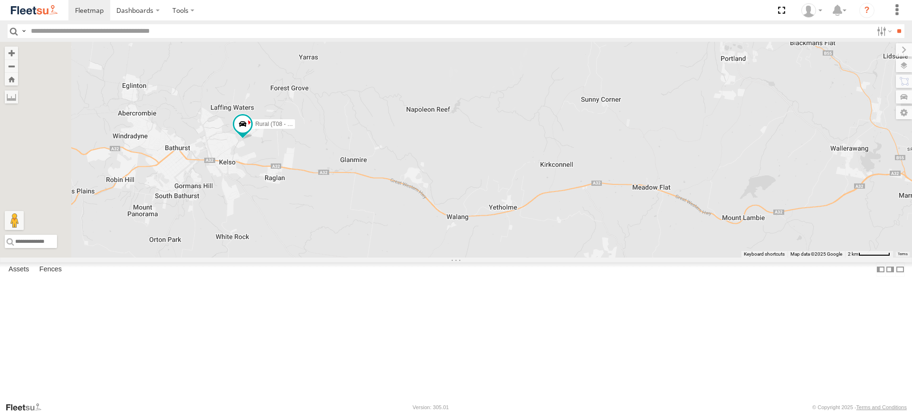
drag, startPoint x: 304, startPoint y: 104, endPoint x: 378, endPoint y: 227, distance: 143.3
click at [378, 227] on div "Brookvale (T10 - [PERSON_NAME]) Rural (T08 - [PERSON_NAME]) Blacktown #1 (T09 -…" at bounding box center [456, 150] width 912 height 216
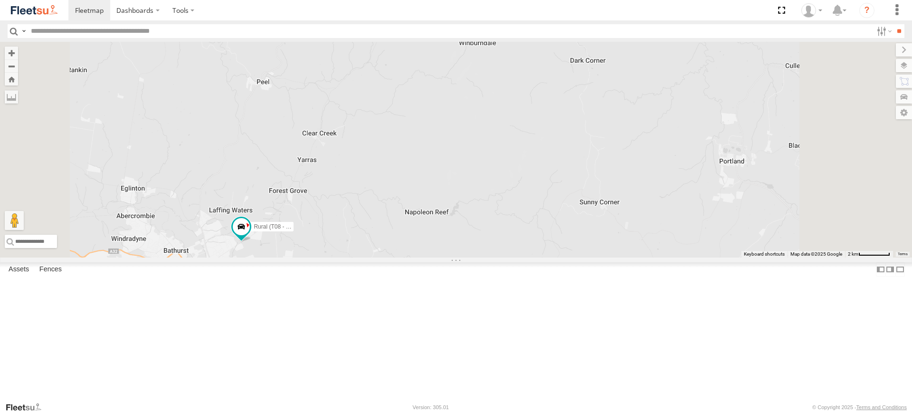
drag, startPoint x: 503, startPoint y: 77, endPoint x: 375, endPoint y: 214, distance: 188.0
click at [460, 217] on div "Brookvale (T10 - [PERSON_NAME]) Rural (T08 - [PERSON_NAME]) Blacktown #1 (T09 -…" at bounding box center [456, 150] width 912 height 216
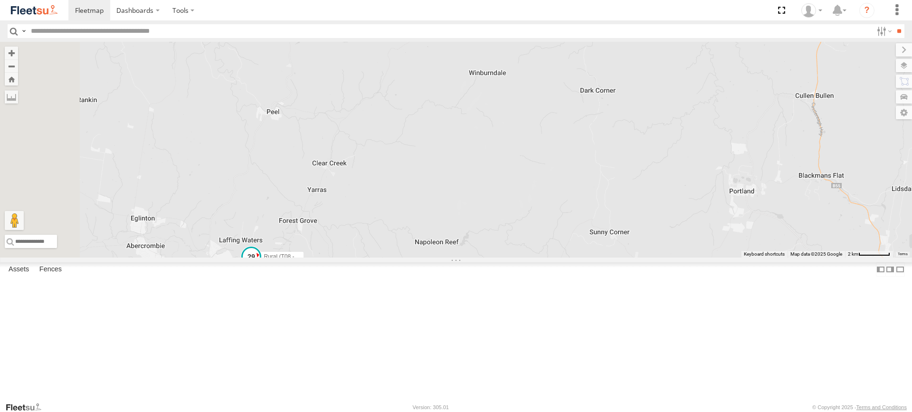
drag, startPoint x: 401, startPoint y: 349, endPoint x: 421, endPoint y: 328, distance: 28.9
click at [345, 260] on span "Rural (T08 - [PERSON_NAME])" at bounding box center [304, 257] width 81 height 7
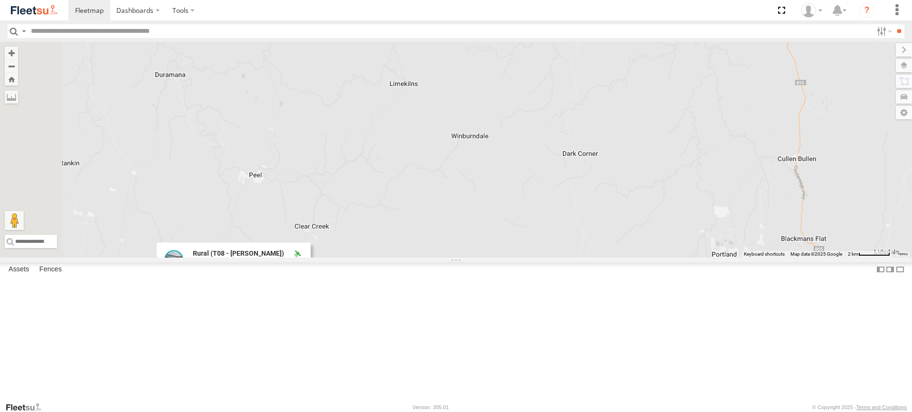
drag, startPoint x: 509, startPoint y: 142, endPoint x: 507, endPoint y: 176, distance: 33.8
click at [490, 206] on div "Brookvale (T10 - [PERSON_NAME]) Rural (T08 - [PERSON_NAME]) Blacktown #1 (T09 -…" at bounding box center [456, 150] width 912 height 216
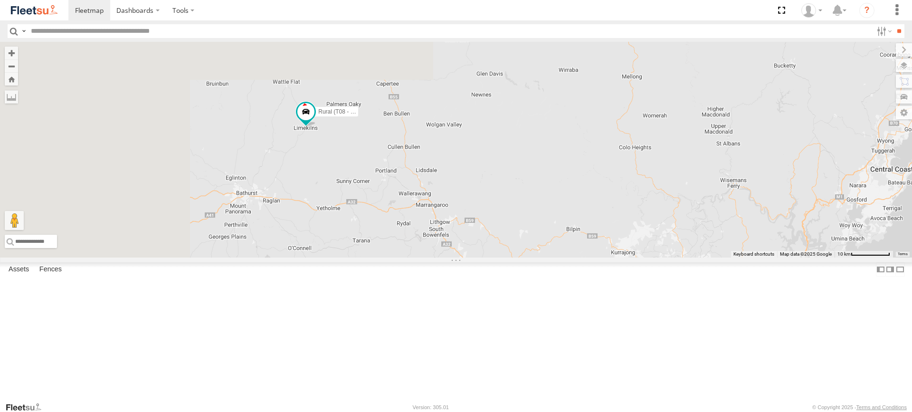
drag, startPoint x: 341, startPoint y: 134, endPoint x: 428, endPoint y: 236, distance: 133.5
click at [427, 236] on div "Brookvale (T10 - [PERSON_NAME]) Rural (T08 - [PERSON_NAME]) Blacktown #1 (T09 -…" at bounding box center [456, 150] width 912 height 216
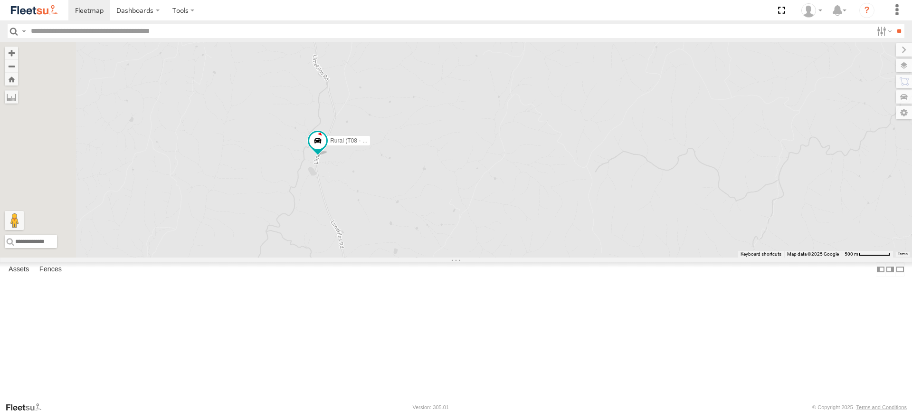
drag, startPoint x: 413, startPoint y: 115, endPoint x: 442, endPoint y: 238, distance: 126.0
click at [442, 238] on div "Brookvale (T10 - [PERSON_NAME]) Rural (T08 - [PERSON_NAME]) Blacktown #1 (T09 -…" at bounding box center [456, 150] width 912 height 216
drag, startPoint x: 358, startPoint y: 336, endPoint x: 541, endPoint y: 96, distance: 301.8
click at [541, 96] on div "Brookvale (T10 - [PERSON_NAME]) Rural (T08 - [PERSON_NAME]) Blacktown #1 (T09 -…" at bounding box center [456, 150] width 912 height 216
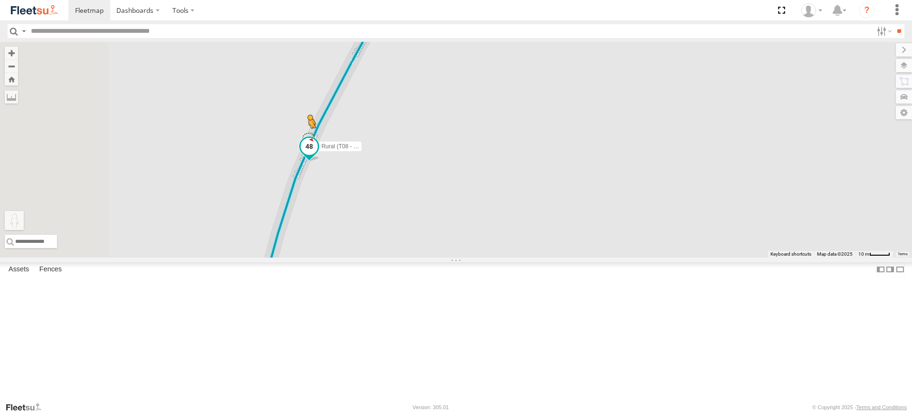
drag, startPoint x: 252, startPoint y: 361, endPoint x: 431, endPoint y: 209, distance: 234.6
click at [430, 209] on div "Brookvale (T10 - [PERSON_NAME]) Rural (T08 - [PERSON_NAME]) Blacktown #1 (T09 -…" at bounding box center [456, 150] width 912 height 216
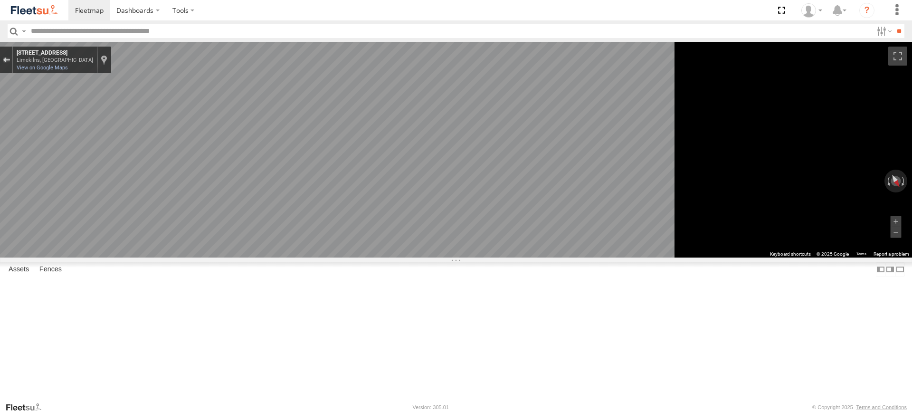
click at [10, 57] on div "Exit the Street View" at bounding box center [6, 60] width 7 height 6
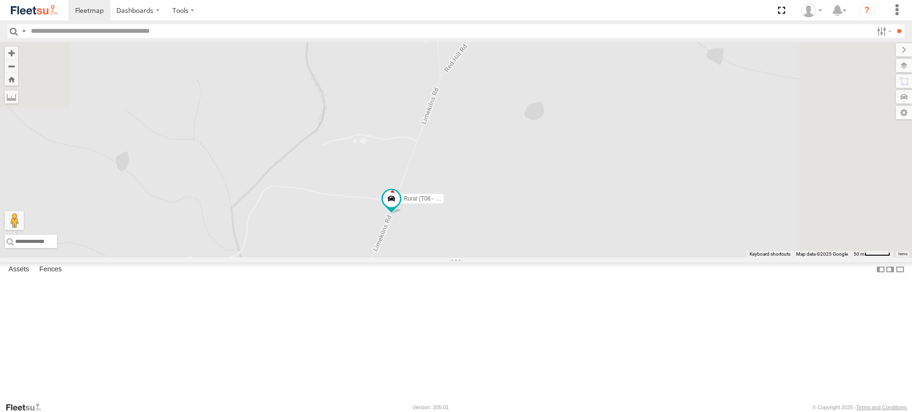
drag, startPoint x: 588, startPoint y: 97, endPoint x: 512, endPoint y: 327, distance: 241.8
click at [512, 258] on div "Rural (T08 - [PERSON_NAME]) Loading..." at bounding box center [456, 150] width 912 height 216
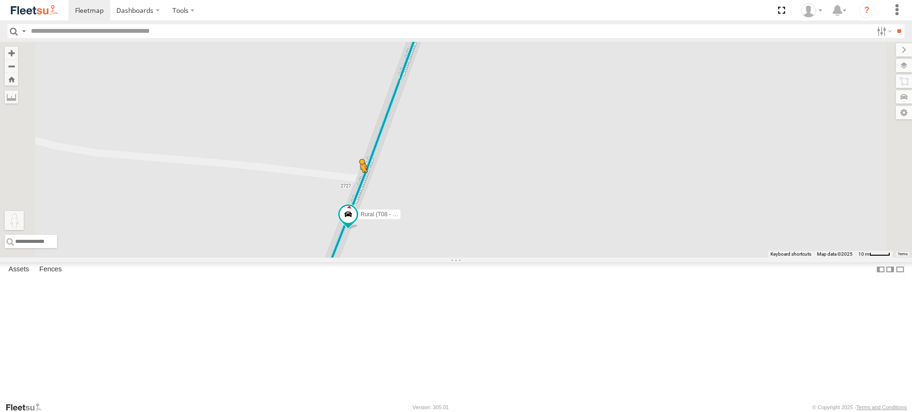
drag, startPoint x: 254, startPoint y: 365, endPoint x: 480, endPoint y: 254, distance: 251.4
click at [480, 254] on div "Rural (T08 - Matt) To activate drag with keyboard, press Alt + Enter. Once in k…" at bounding box center [456, 150] width 912 height 216
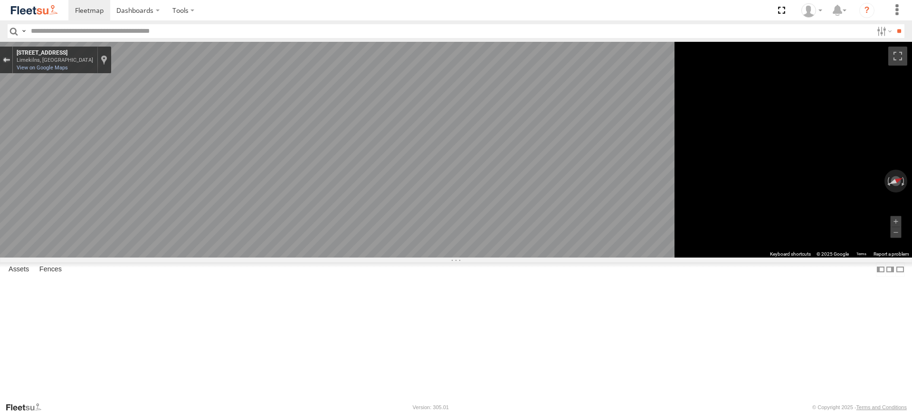
click at [12, 55] on button "Exit the Street View" at bounding box center [6, 60] width 12 height 13
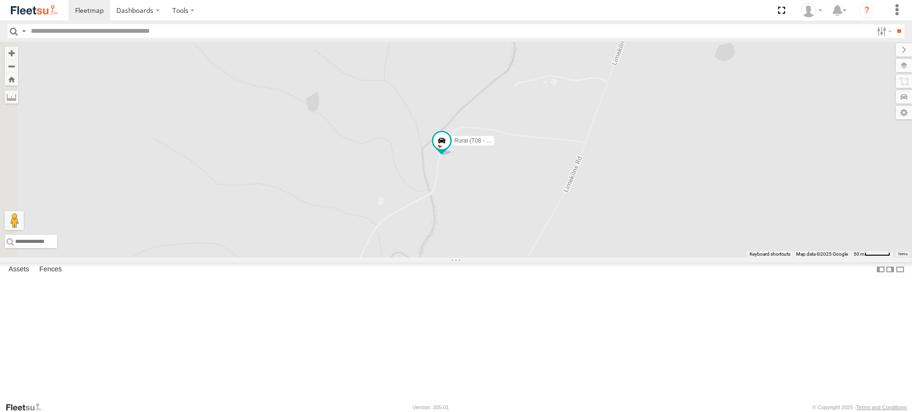
drag, startPoint x: 347, startPoint y: 288, endPoint x: 582, endPoint y: 235, distance: 240.2
click at [577, 238] on div "Rural (T08 - [PERSON_NAME]) Loading..." at bounding box center [456, 150] width 912 height 216
drag, startPoint x: 550, startPoint y: 355, endPoint x: 704, endPoint y: 116, distance: 284.3
click at [705, 115] on div "Rural (T08 - [PERSON_NAME]) Loading..." at bounding box center [456, 150] width 912 height 216
drag, startPoint x: 573, startPoint y: 201, endPoint x: 681, endPoint y: 183, distance: 109.7
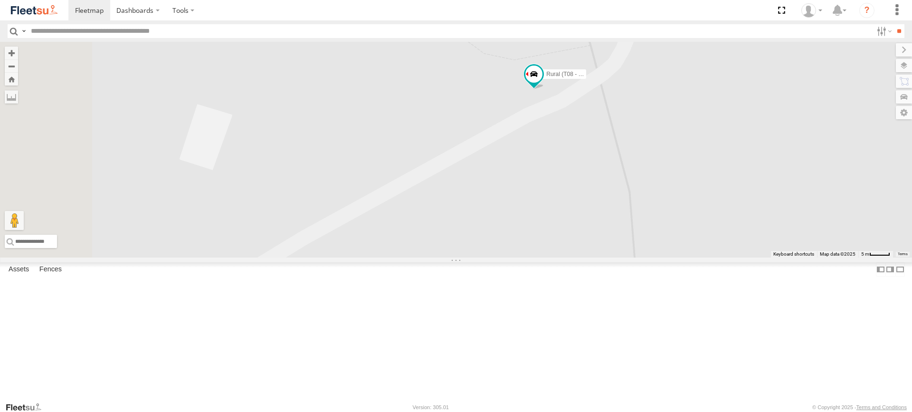
click at [676, 186] on div "Rural (T08 - [PERSON_NAME]) Loading..." at bounding box center [456, 150] width 912 height 216
drag, startPoint x: 253, startPoint y: 365, endPoint x: 693, endPoint y: 173, distance: 479.9
click at [693, 173] on div "Rural (T08 - Matt) To activate drag with keyboard, press Alt + Enter. Once in k…" at bounding box center [456, 150] width 912 height 216
drag, startPoint x: 251, startPoint y: 365, endPoint x: 694, endPoint y: 165, distance: 485.8
click at [694, 165] on div "Rural (T08 - Matt) To activate drag with keyboard, press Alt + Enter. Once in k…" at bounding box center [456, 150] width 912 height 216
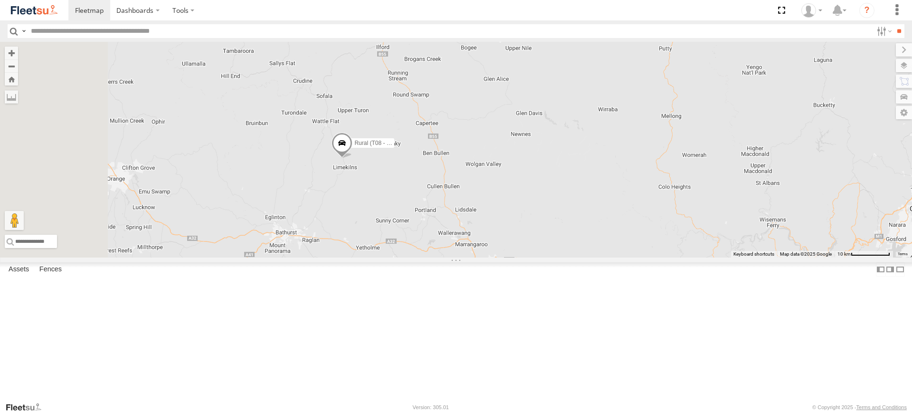
drag, startPoint x: 372, startPoint y: 136, endPoint x: 497, endPoint y: 272, distance: 184.3
click at [497, 258] on div "Brookvale (T10 - [PERSON_NAME]) Rural (T08 - [PERSON_NAME]) Blacktown #1 (T09 -…" at bounding box center [456, 150] width 912 height 216
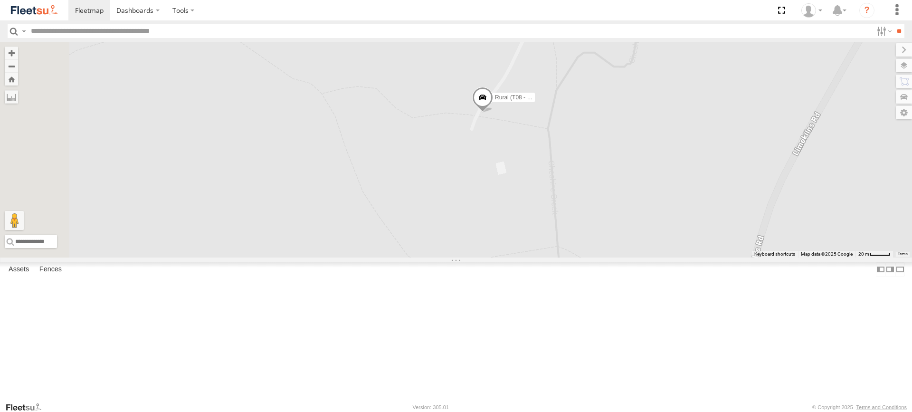
drag, startPoint x: 577, startPoint y: 93, endPoint x: 771, endPoint y: 80, distance: 194.8
click at [771, 80] on div "Brookvale (T10 - [PERSON_NAME]) Rural (T08 - [PERSON_NAME]) Blacktown #1 (T09 -…" at bounding box center [456, 150] width 912 height 216
click at [493, 112] on span at bounding box center [482, 99] width 21 height 26
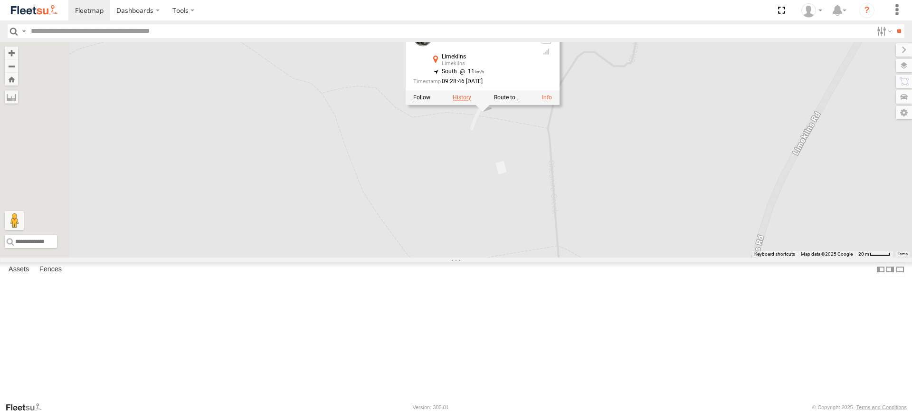
click at [471, 101] on label at bounding box center [462, 98] width 19 height 7
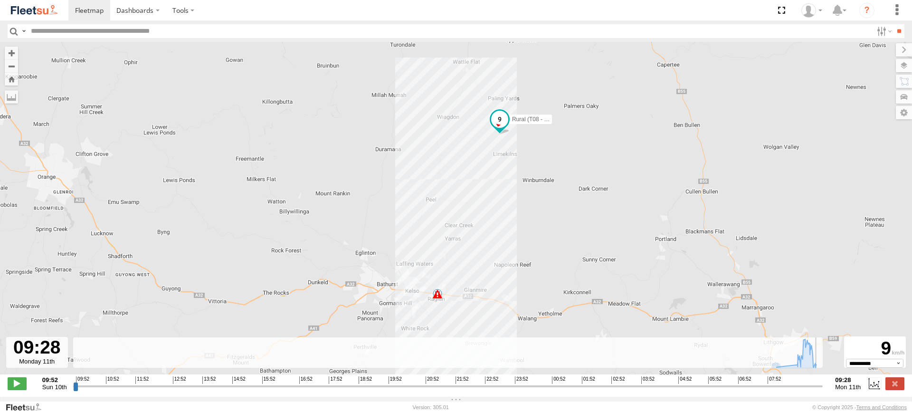
drag, startPoint x: 76, startPoint y: 391, endPoint x: 820, endPoint y: 388, distance: 744.7
type input "**********"
click at [820, 388] on input "range" at bounding box center [448, 386] width 750 height 9
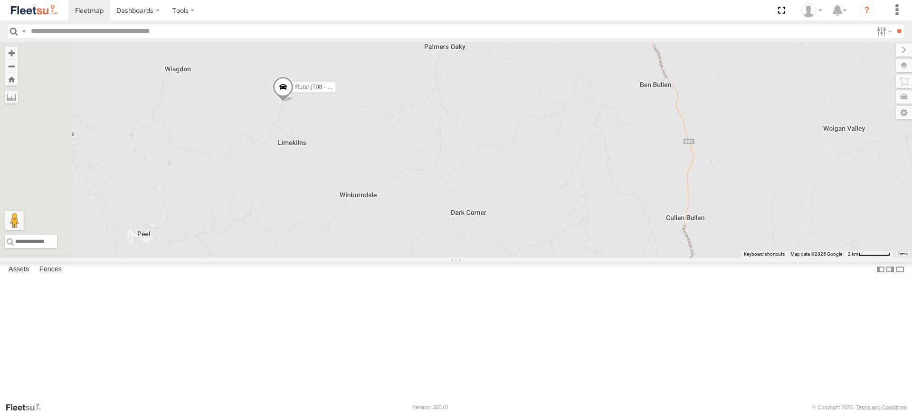
drag, startPoint x: 321, startPoint y: 97, endPoint x: 407, endPoint y: 211, distance: 142.9
click at [407, 211] on div "Brookvale (T10 - [PERSON_NAME]) Rural (T08 - [PERSON_NAME]) Blacktown #1 (T09 -…" at bounding box center [456, 150] width 912 height 216
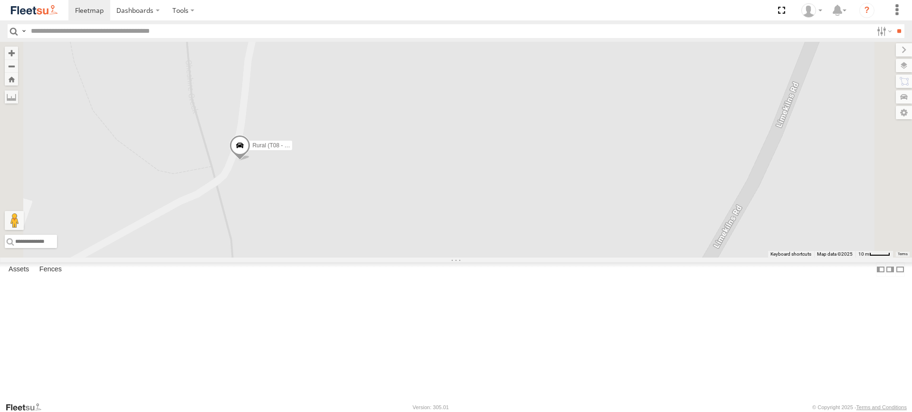
click at [250, 161] on span at bounding box center [240, 148] width 21 height 26
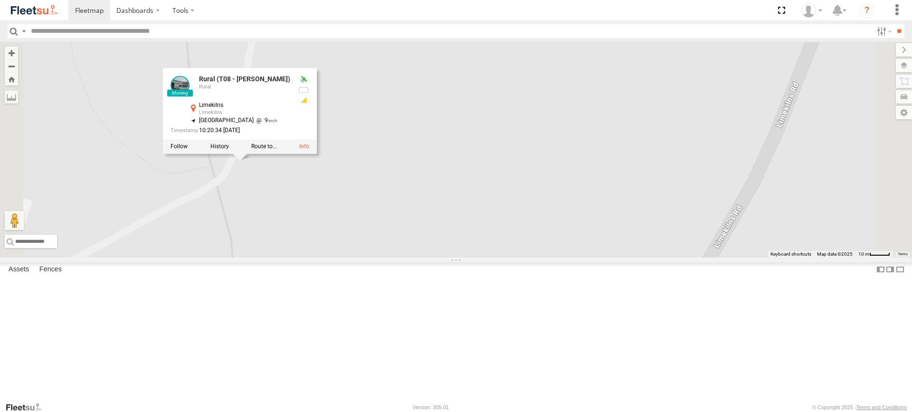
click at [363, 255] on div "Brookvale (T10 - Gary) Rural (T08 - Matt) Blacktown #1 (T09 - Brian) Blacktown …" at bounding box center [456, 150] width 912 height 216
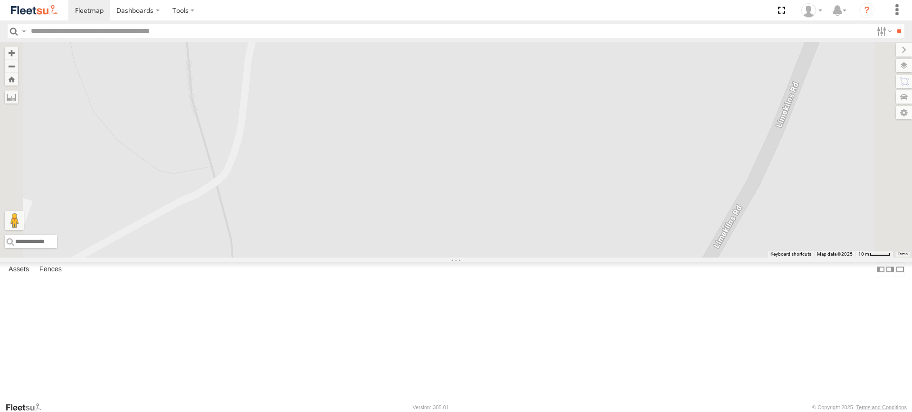
click at [380, 184] on div "Brookvale (T10 - [PERSON_NAME]) Rural (T08 - [PERSON_NAME]) Blacktown #1 (T09 -…" at bounding box center [456, 150] width 912 height 216
drag, startPoint x: 425, startPoint y: 118, endPoint x: 349, endPoint y: 159, distance: 85.9
click at [350, 159] on div "Brookvale (T10 - [PERSON_NAME]) Rural (T08 - [PERSON_NAME]) Blacktown #1 (T09 -…" at bounding box center [456, 150] width 912 height 216
click at [212, 77] on span at bounding box center [202, 64] width 21 height 26
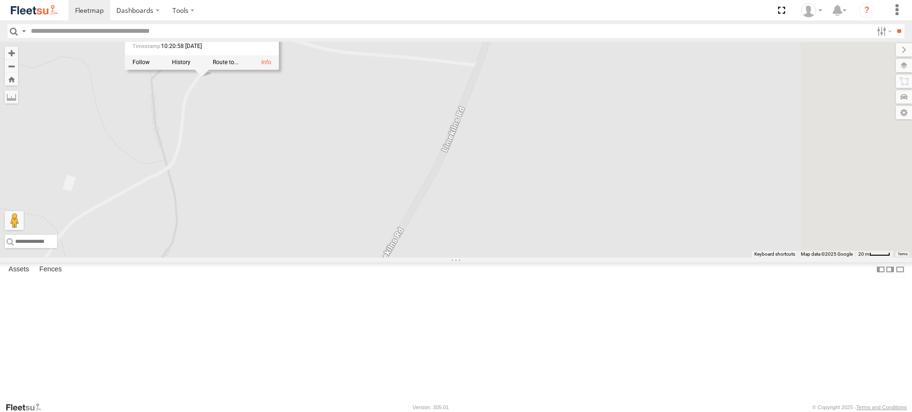
click at [319, 170] on div "Brookvale (T10 - Gary) Rural (T08 - Matt) Blacktown #1 (T09 - Brian) Blacktown …" at bounding box center [456, 150] width 912 height 216
drag, startPoint x: 354, startPoint y: 132, endPoint x: 444, endPoint y: 201, distance: 113.6
click at [444, 201] on div "Brookvale (T10 - [PERSON_NAME]) Rural (T08 - [PERSON_NAME]) Blacktown #1 (T09 -…" at bounding box center [456, 150] width 912 height 216
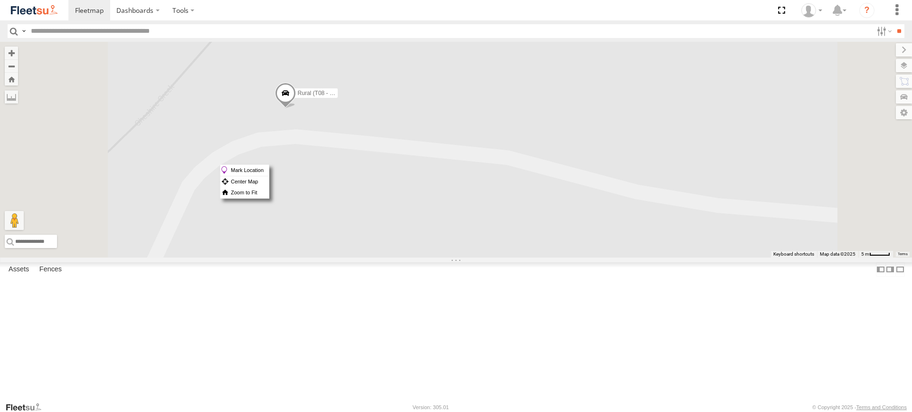
drag, startPoint x: 458, startPoint y: 164, endPoint x: 408, endPoint y: 188, distance: 55.1
click at [408, 188] on div "Brookvale (T10 - [PERSON_NAME]) Rural (T08 - [PERSON_NAME]) Blacktown #1 (T09 -…" at bounding box center [456, 150] width 912 height 216
click at [399, 201] on div "Brookvale (T10 - [PERSON_NAME]) Rural (T08 - [PERSON_NAME]) Blacktown #1 (T09 -…" at bounding box center [456, 150] width 912 height 216
click at [298, 113] on span at bounding box center [288, 100] width 21 height 26
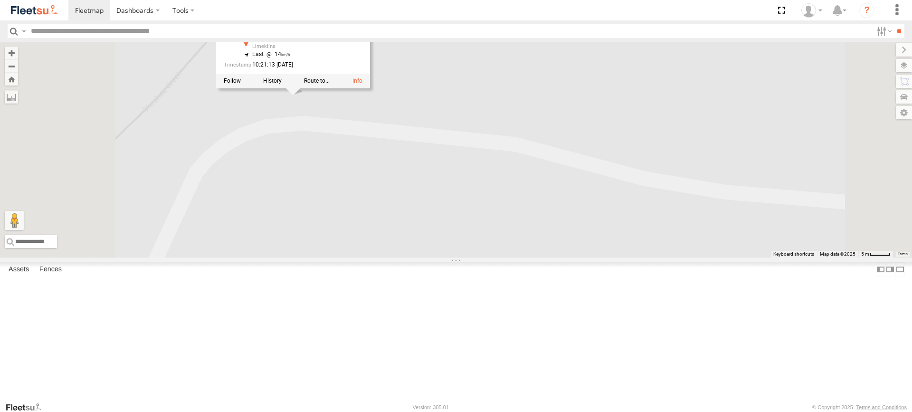
click at [436, 209] on div "Brookvale (T10 - Gary) Rural (T08 - Matt) Blacktown #1 (T09 - Brian) Blacktown …" at bounding box center [456, 150] width 912 height 216
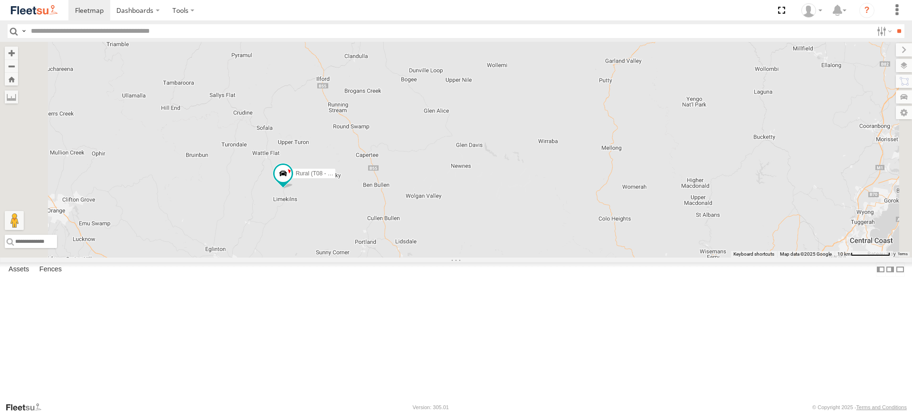
drag, startPoint x: 338, startPoint y: 78, endPoint x: 413, endPoint y: 269, distance: 204.2
click at [413, 258] on div "Brookvale (T10 - [PERSON_NAME]) Rural (T08 - [PERSON_NAME]) Blacktown #1 (T09 -…" at bounding box center [456, 150] width 912 height 216
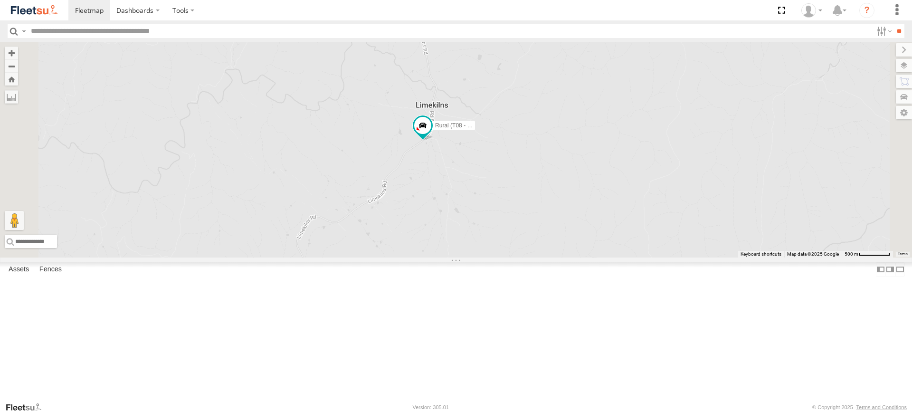
drag, startPoint x: 418, startPoint y: 344, endPoint x: 503, endPoint y: 66, distance: 290.7
click at [501, 69] on div "Brookvale (T10 - [PERSON_NAME]) Rural (T08 - [PERSON_NAME]) Blacktown #1 (T09 -…" at bounding box center [456, 150] width 912 height 216
drag, startPoint x: 439, startPoint y: 278, endPoint x: 562, endPoint y: 146, distance: 180.5
click at [562, 146] on div "Brookvale (T10 - [PERSON_NAME]) Rural (T08 - [PERSON_NAME]) Blacktown #1 (T09 -…" at bounding box center [456, 150] width 912 height 216
